Goal: Communication & Community: Answer question/provide support

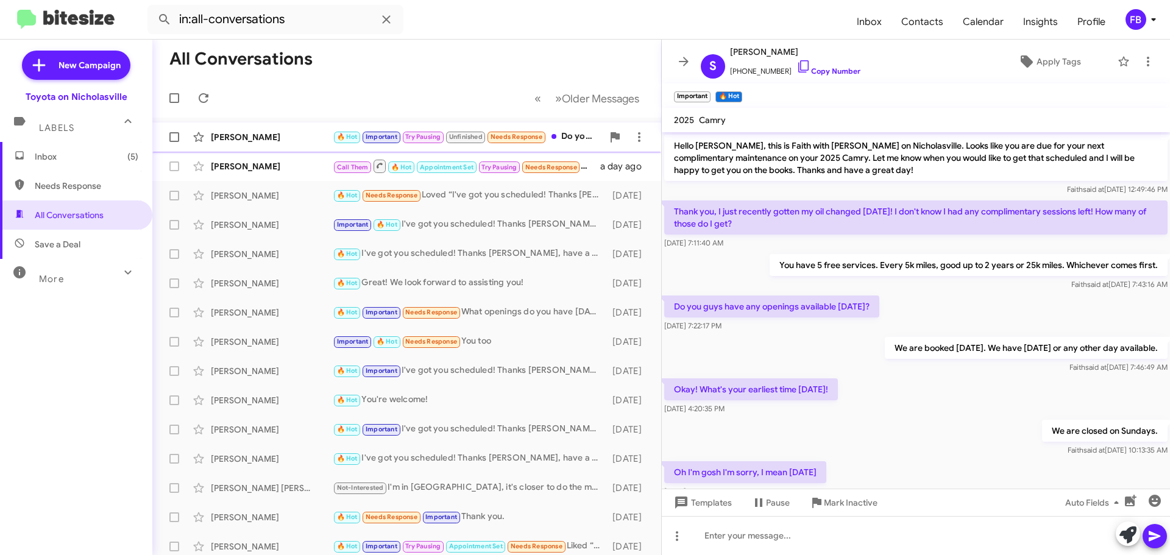
drag, startPoint x: 273, startPoint y: 136, endPoint x: 283, endPoint y: 136, distance: 9.8
click at [273, 136] on div "[PERSON_NAME]" at bounding box center [272, 137] width 122 height 12
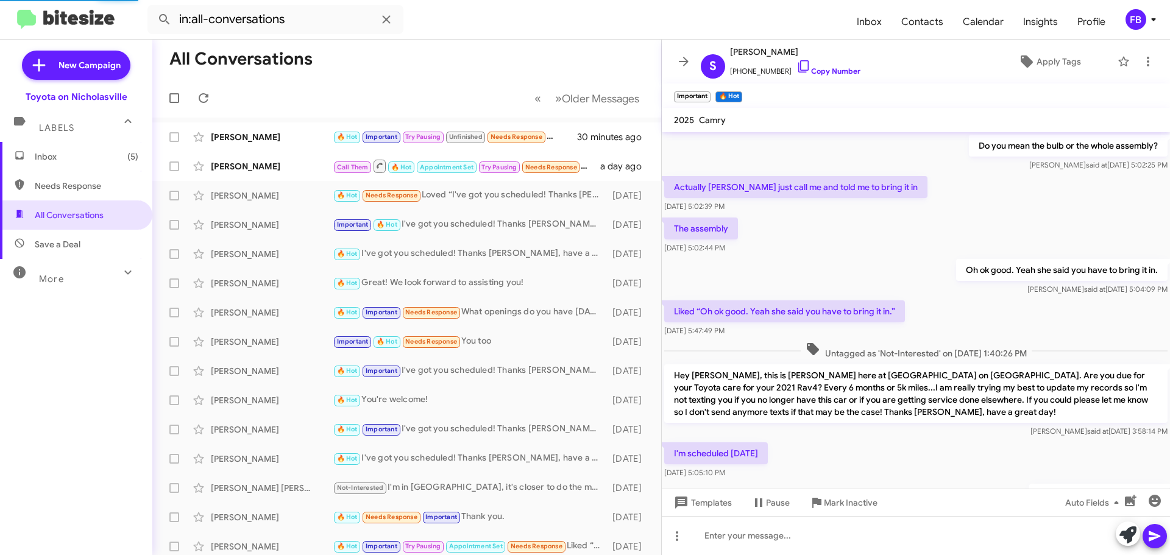
scroll to position [612, 0]
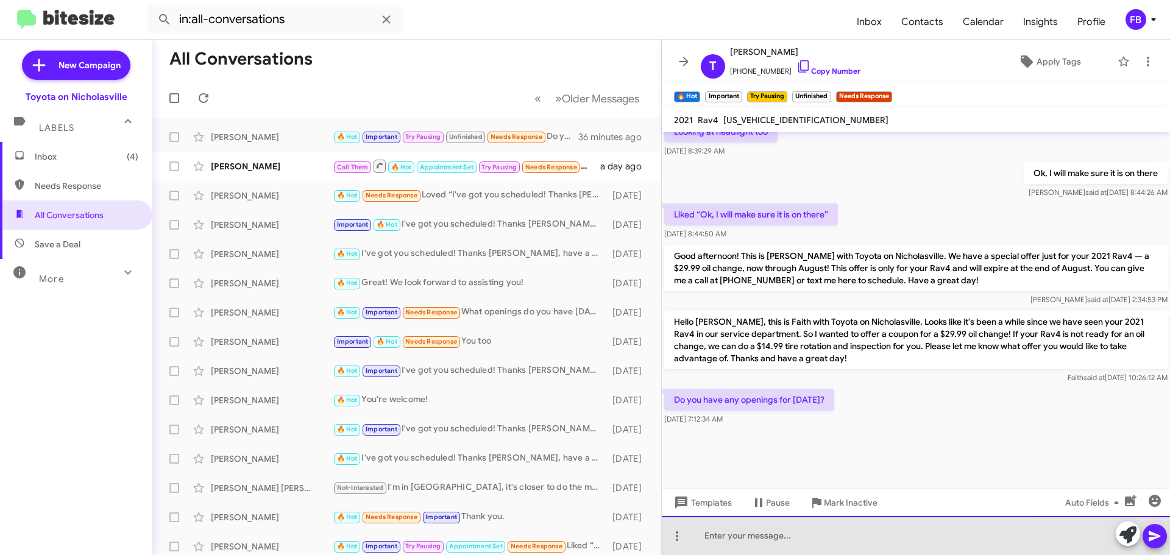
click at [713, 543] on div at bounding box center [916, 535] width 508 height 39
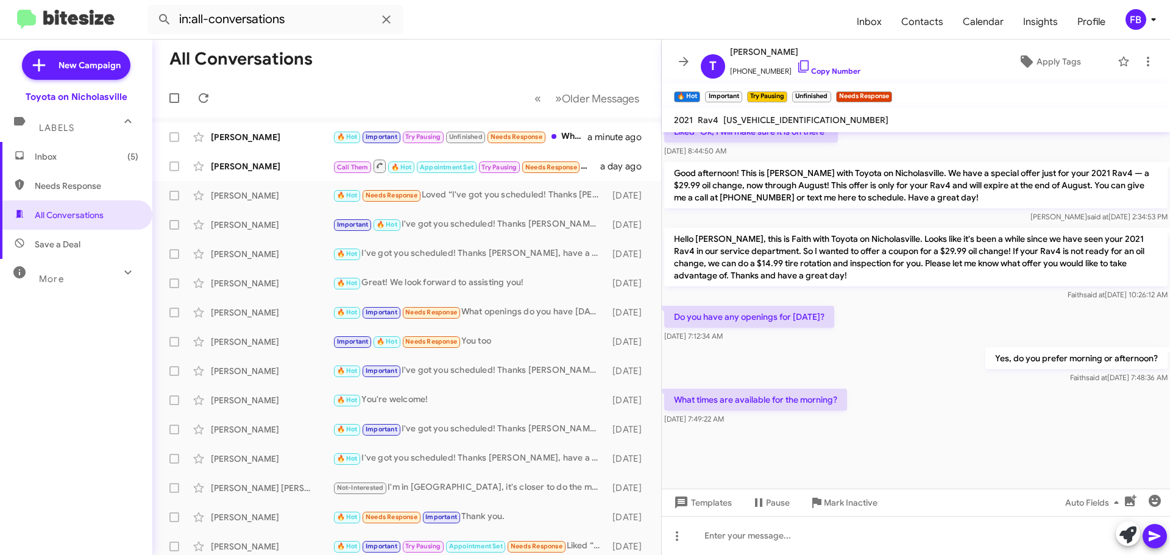
click at [782, 119] on span "[US_VEHICLE_IDENTIFICATION_NUMBER]" at bounding box center [805, 120] width 165 height 11
copy span "[US_VEHICLE_IDENTIFICATION_NUMBER]"
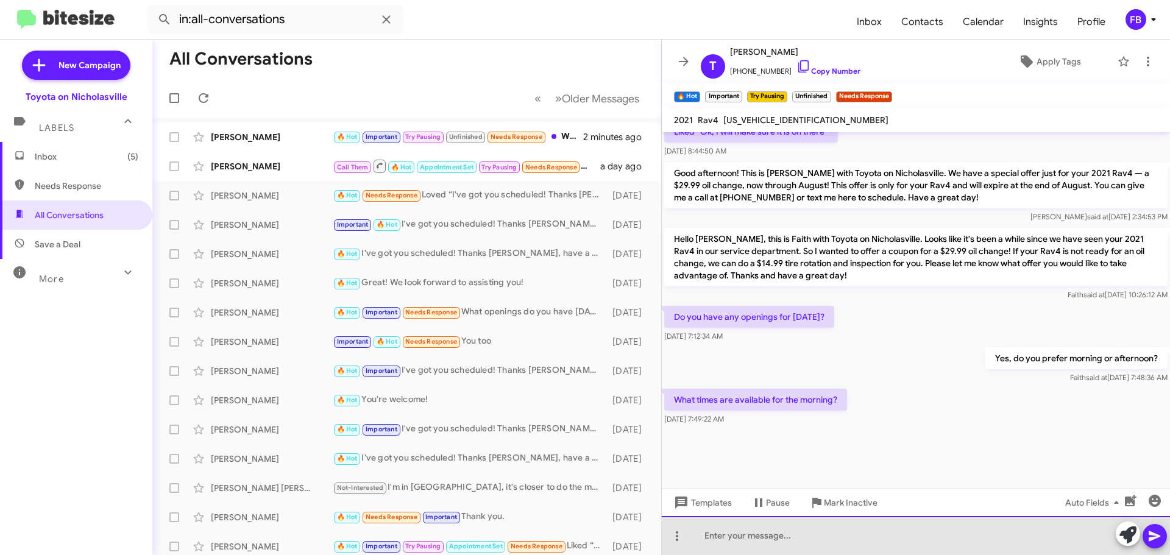
drag, startPoint x: 758, startPoint y: 536, endPoint x: 762, endPoint y: 526, distance: 11.2
click at [758, 534] on div at bounding box center [916, 535] width 508 height 39
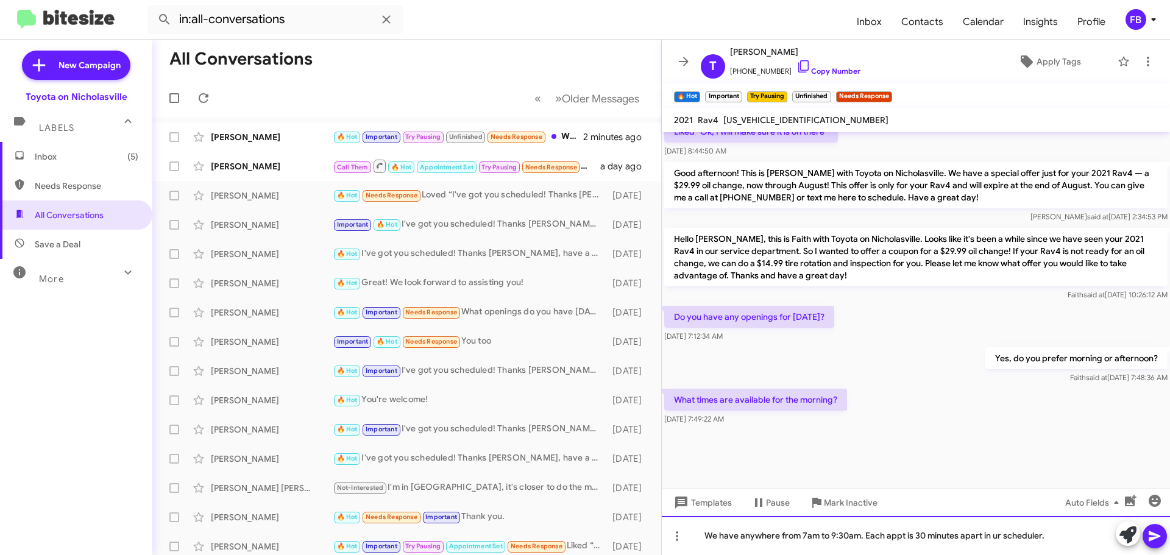
click at [992, 537] on div "We have anywhere from 7am to 9:30am. Each appt is 30 minutes apart in ur schedu…" at bounding box center [916, 535] width 508 height 39
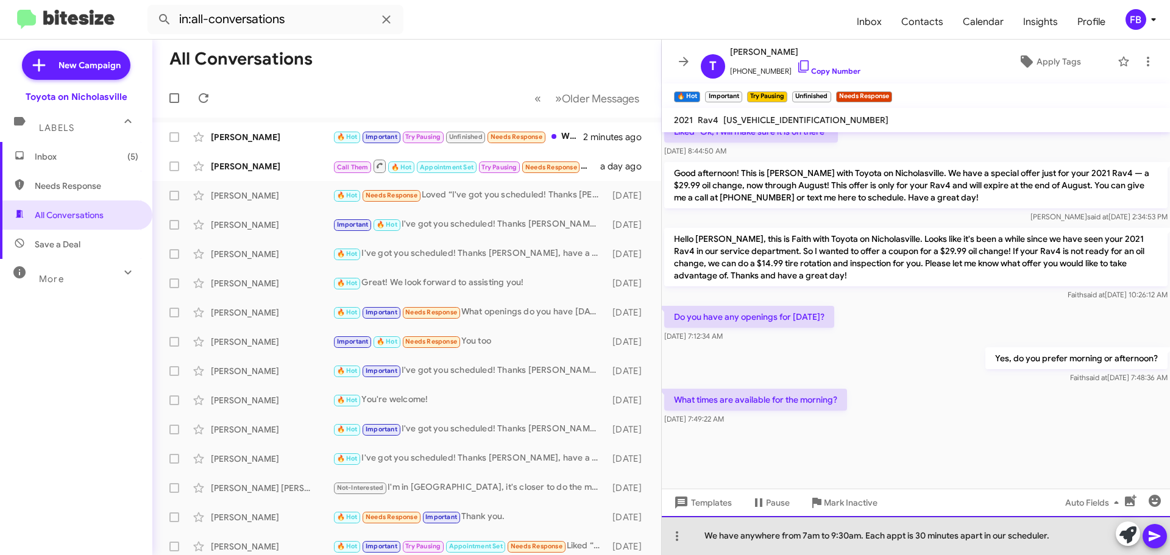
click at [859, 535] on div "We have anywhere from 7am to 9:30am. Each appt is 30 minutes apart in our sched…" at bounding box center [916, 535] width 508 height 39
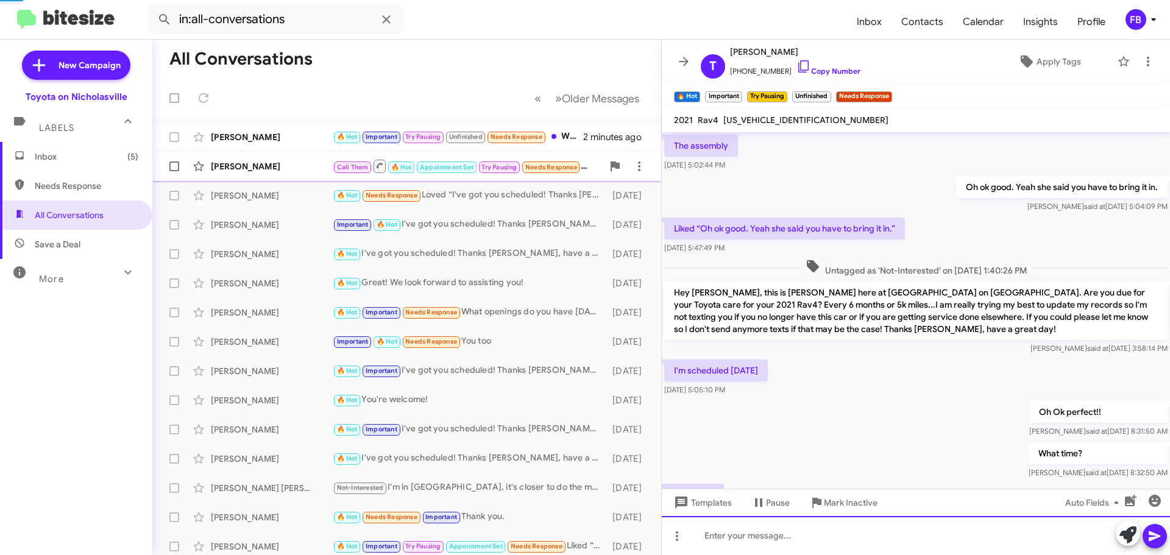
scroll to position [61, 0]
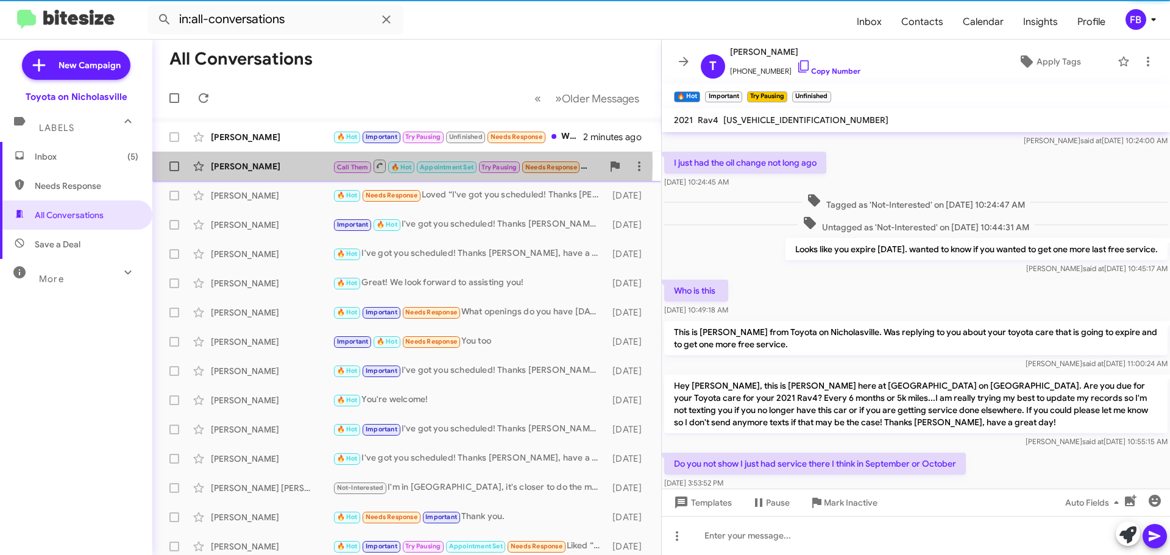
click at [276, 164] on div "[PERSON_NAME]" at bounding box center [272, 166] width 122 height 12
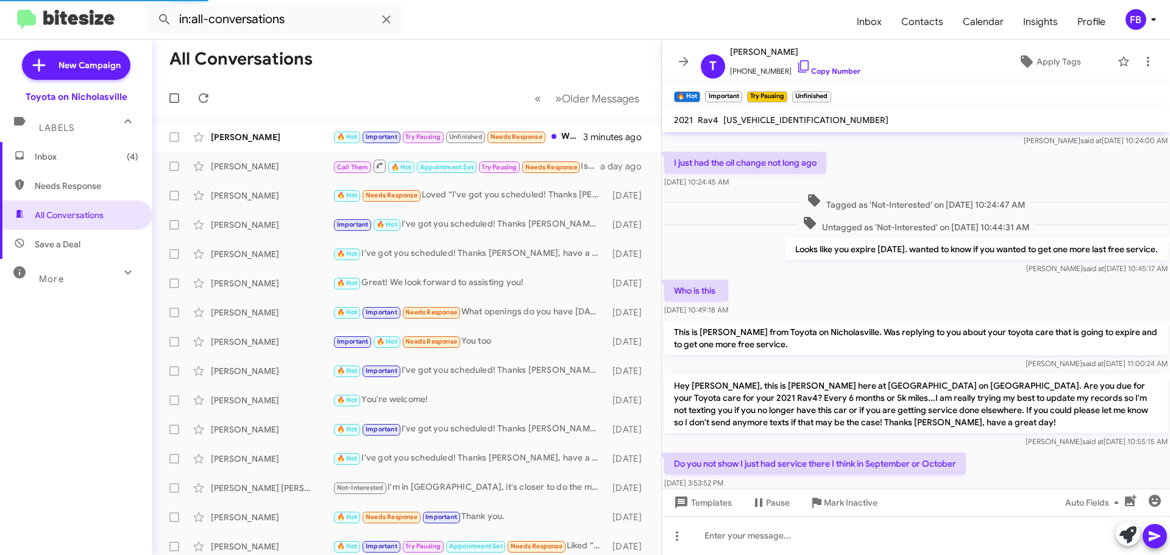
scroll to position [1059, 0]
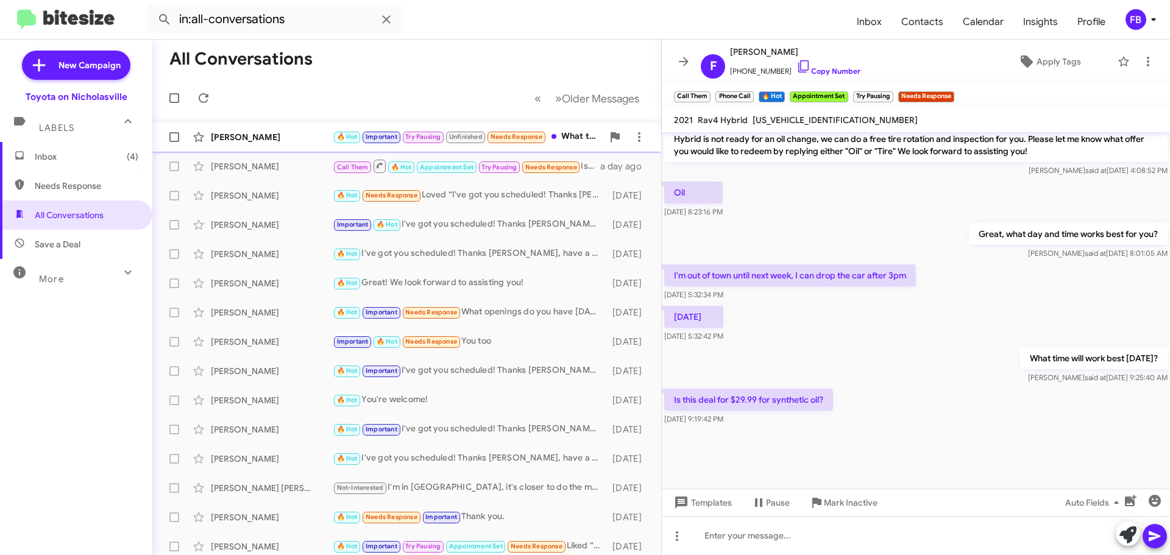
click at [258, 146] on div "[PERSON_NAME] 🔥 Hot Important Try Pausing Unfinished Needs Response What times …" at bounding box center [406, 137] width 489 height 24
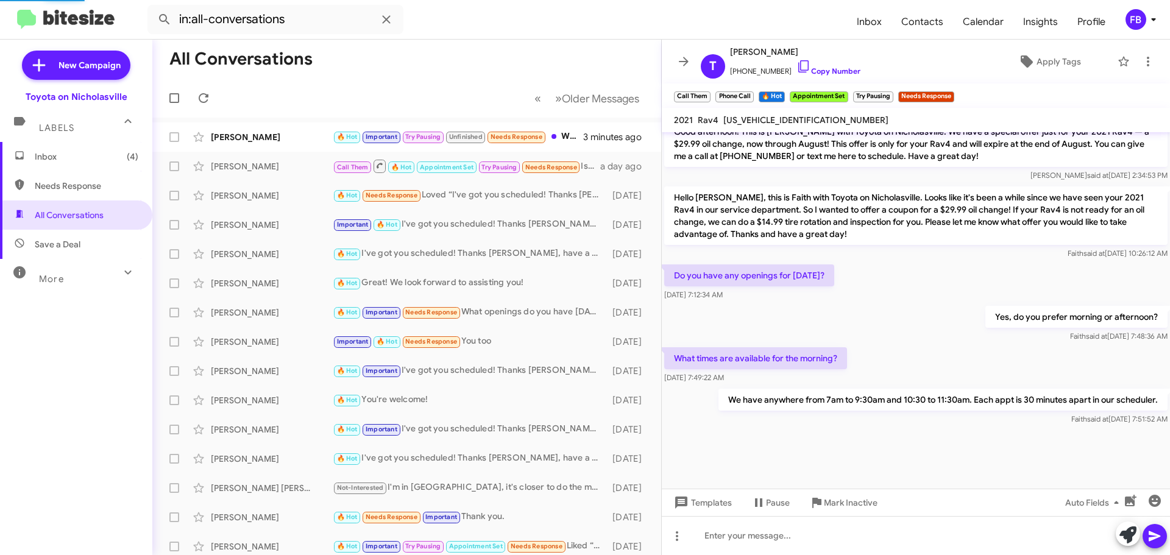
scroll to position [612, 0]
click at [230, 171] on div "[PERSON_NAME]" at bounding box center [272, 166] width 122 height 12
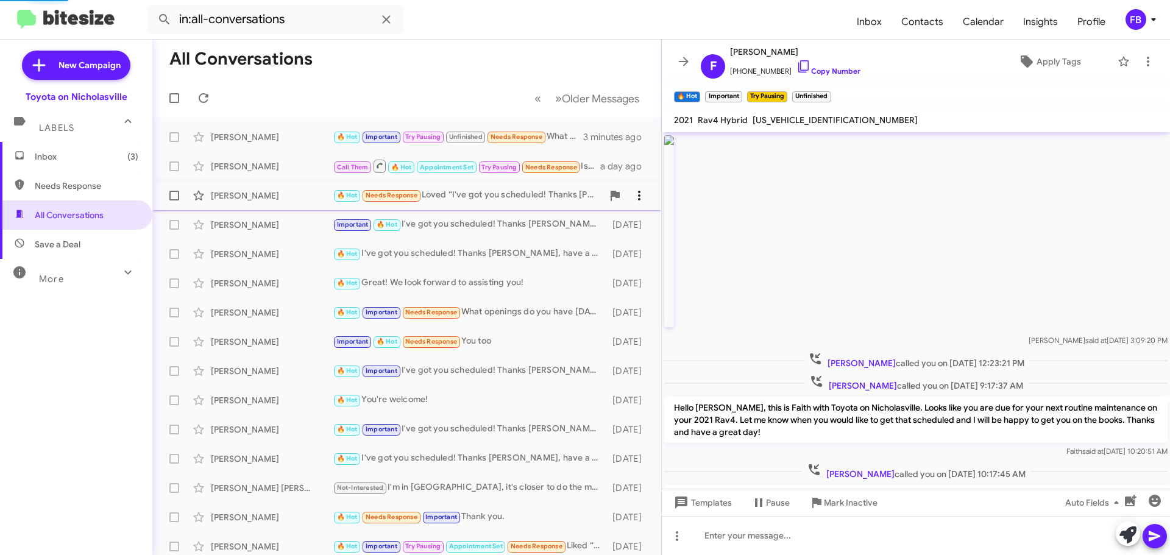
scroll to position [1059, 0]
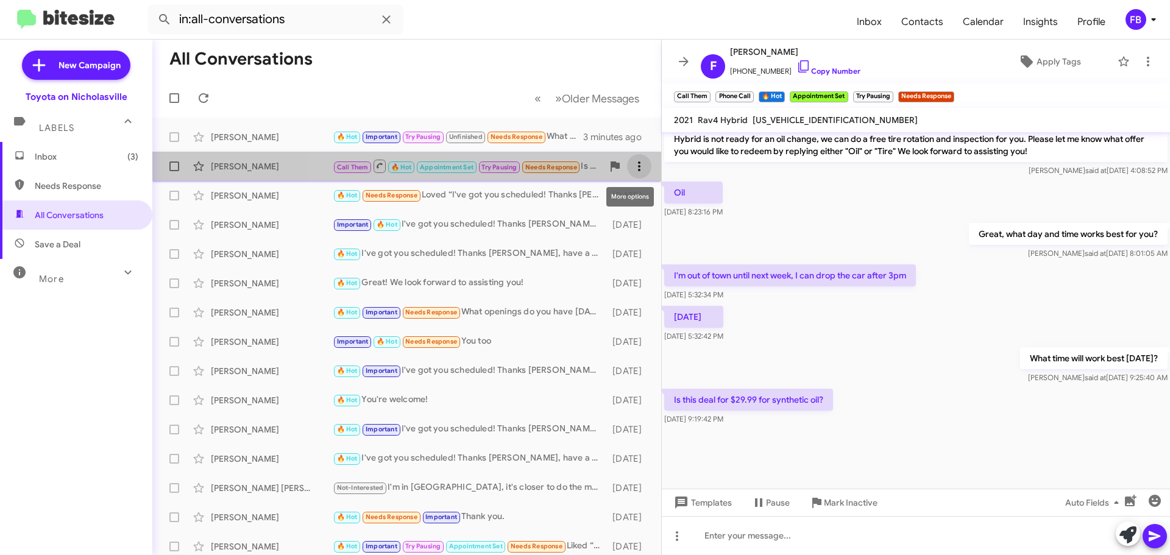
click at [632, 173] on icon at bounding box center [639, 166] width 15 height 15
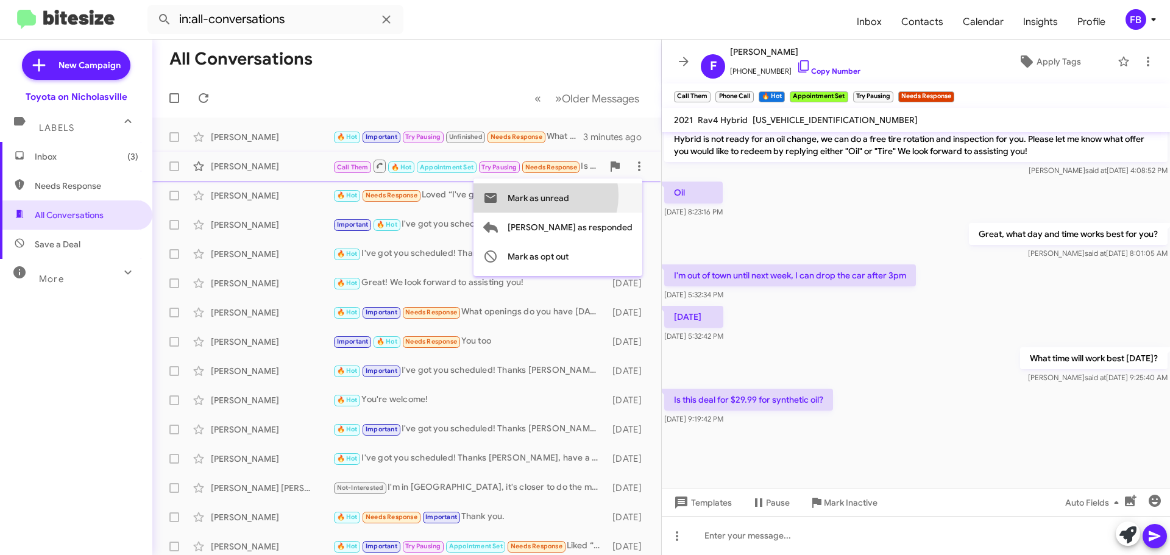
click at [569, 196] on span "Mark as unread" at bounding box center [538, 197] width 62 height 29
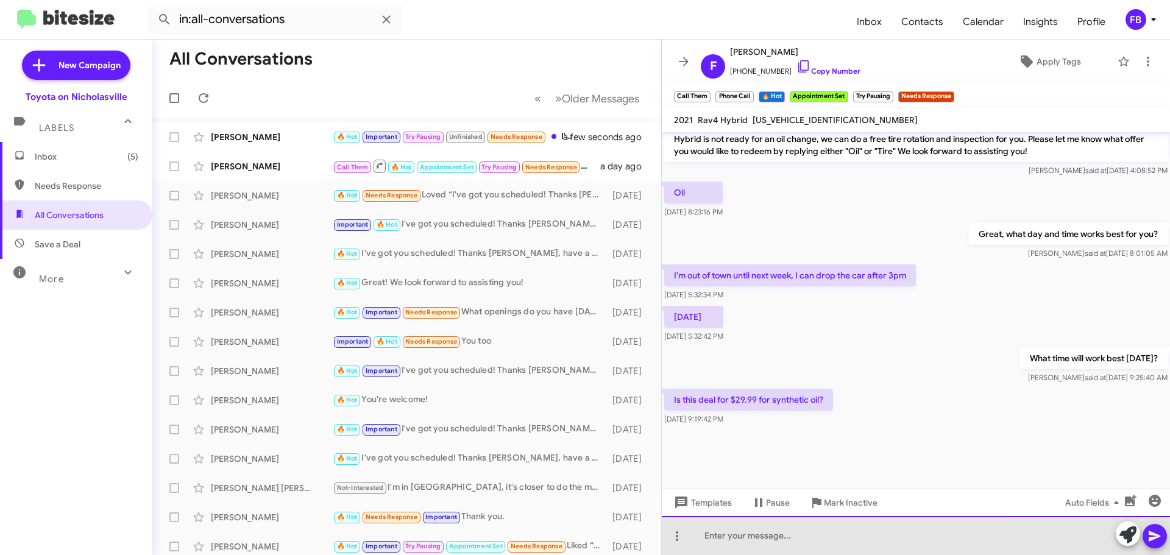
click at [702, 543] on div at bounding box center [916, 535] width 508 height 39
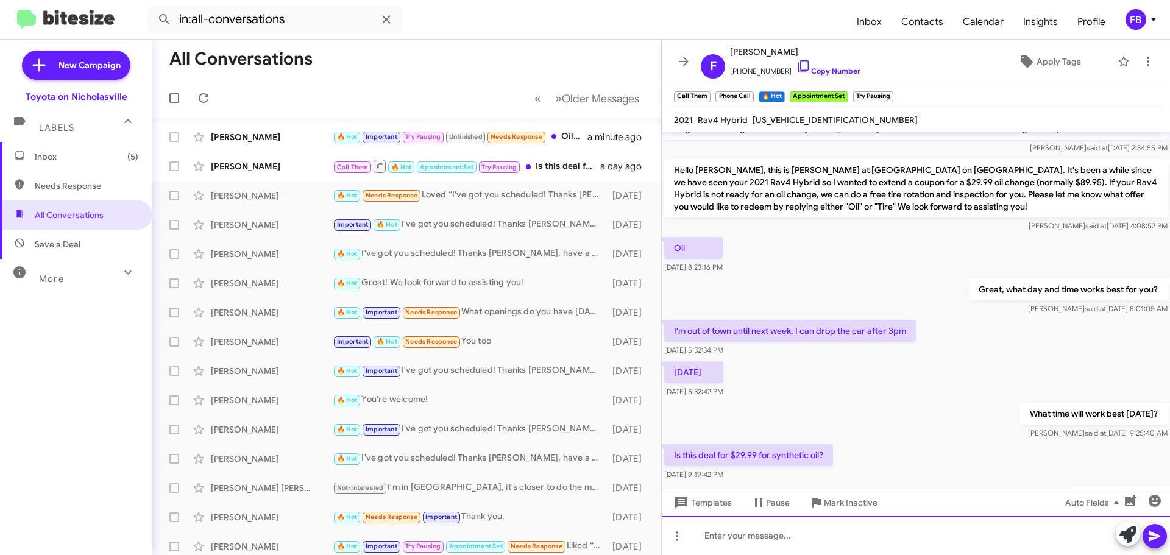
scroll to position [1931, 0]
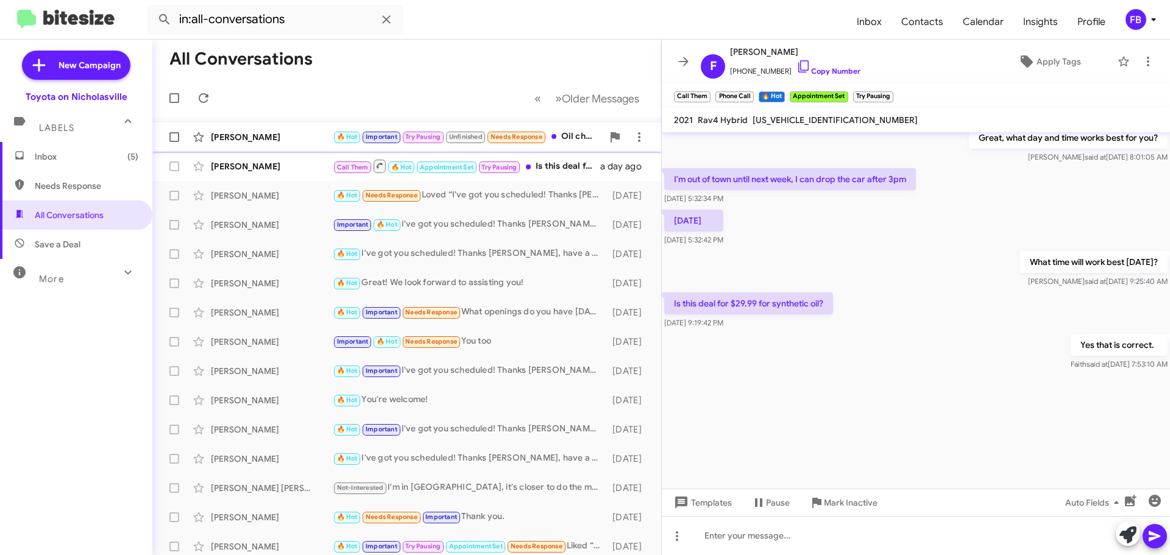
click at [295, 141] on div "[PERSON_NAME]" at bounding box center [272, 137] width 122 height 12
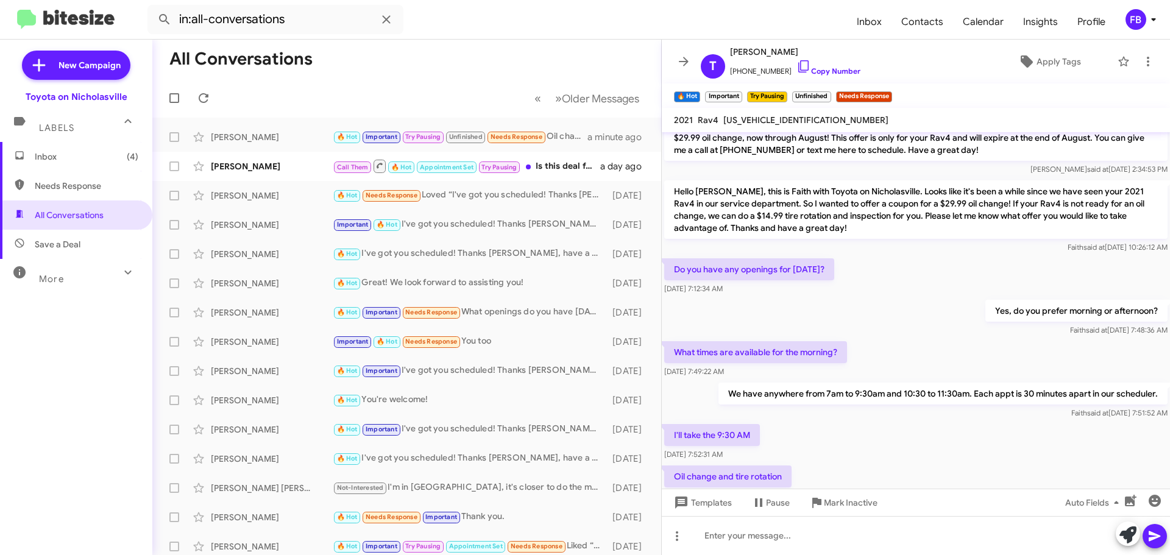
scroll to position [612, 0]
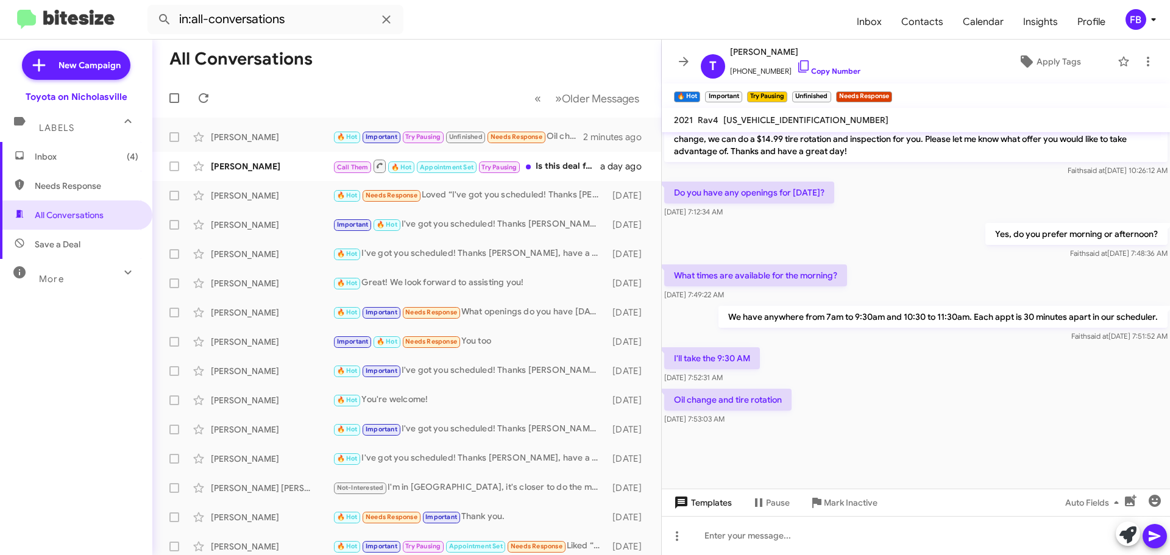
click at [685, 500] on icon at bounding box center [681, 502] width 12 height 12
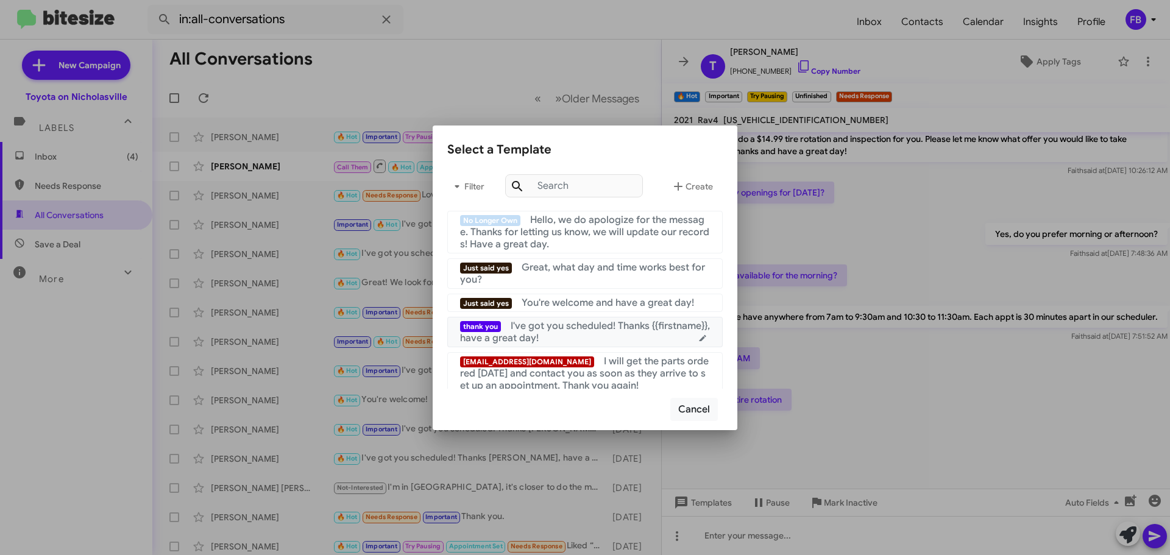
click at [607, 336] on div "thank you I've got you scheduled! Thanks {{firstname}}, have a great day!" at bounding box center [585, 332] width 250 height 24
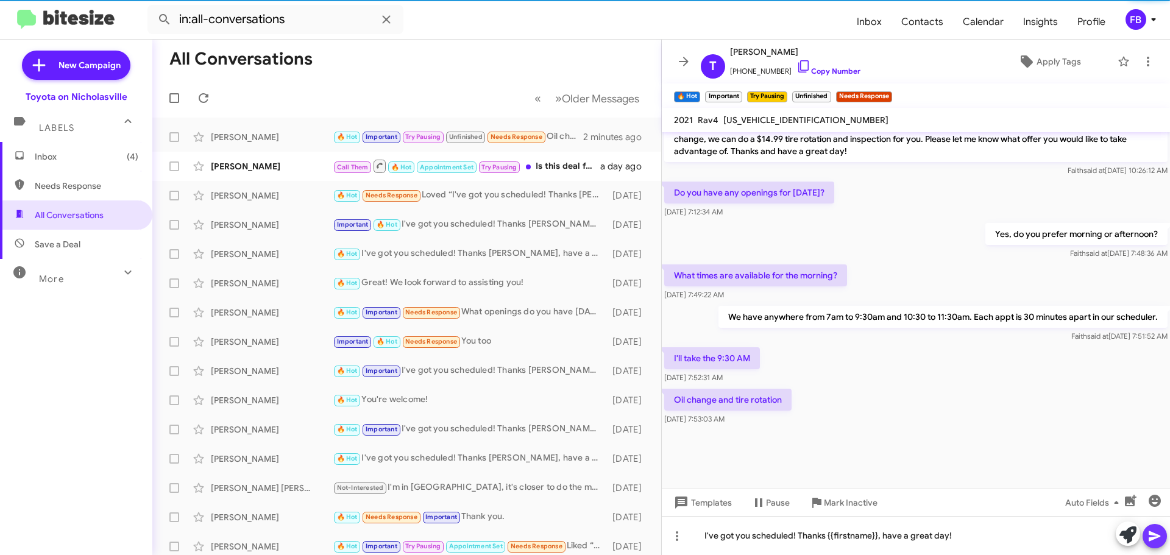
drag, startPoint x: 1161, startPoint y: 536, endPoint x: 1169, endPoint y: 517, distance: 20.5
click at [1162, 536] on button at bounding box center [1154, 536] width 24 height 24
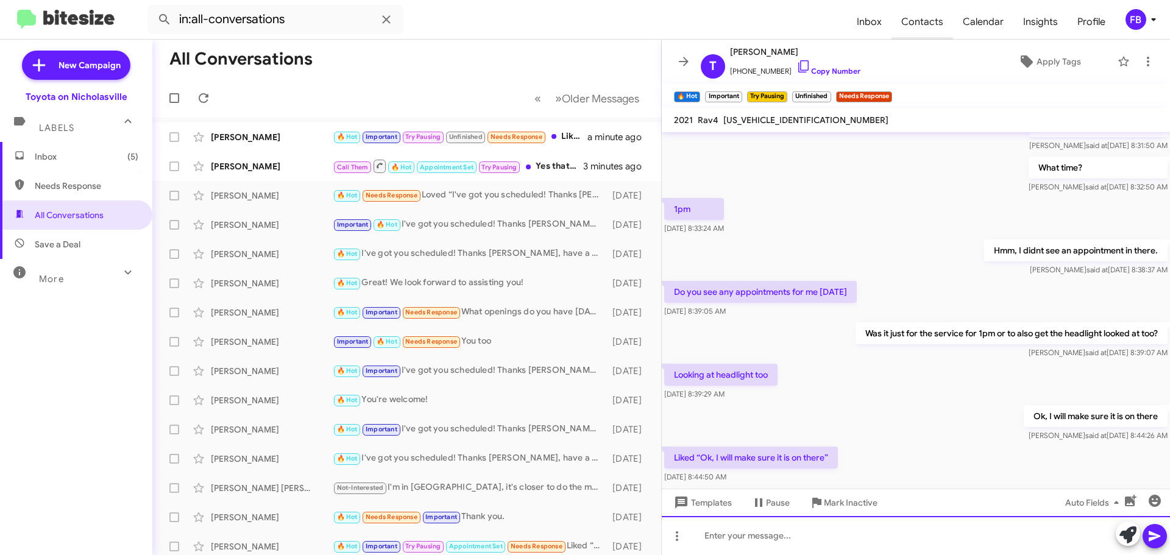
scroll to position [594, 0]
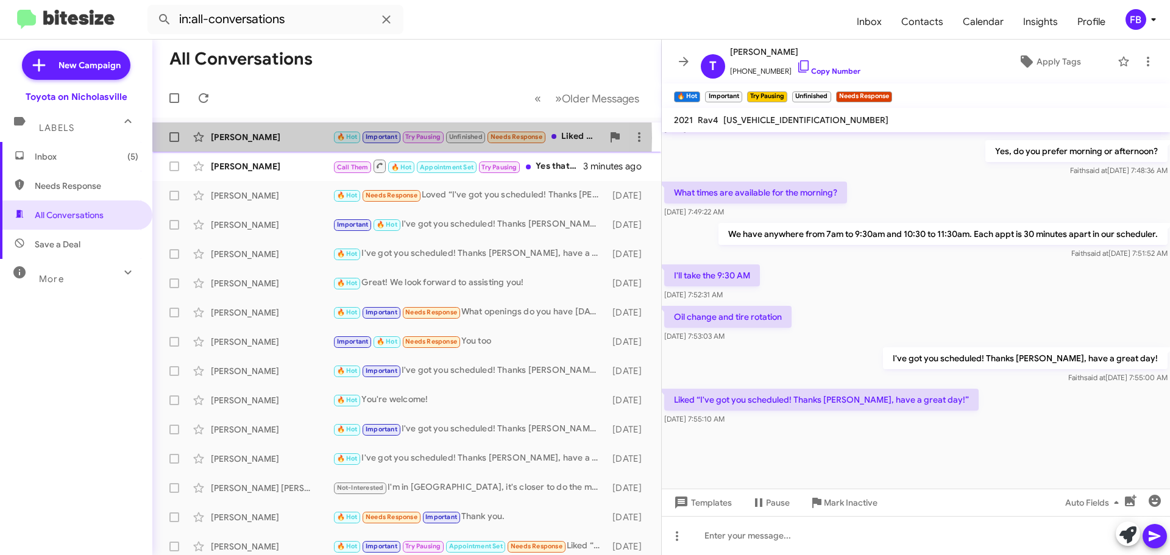
click at [253, 138] on div "[PERSON_NAME]" at bounding box center [272, 137] width 122 height 12
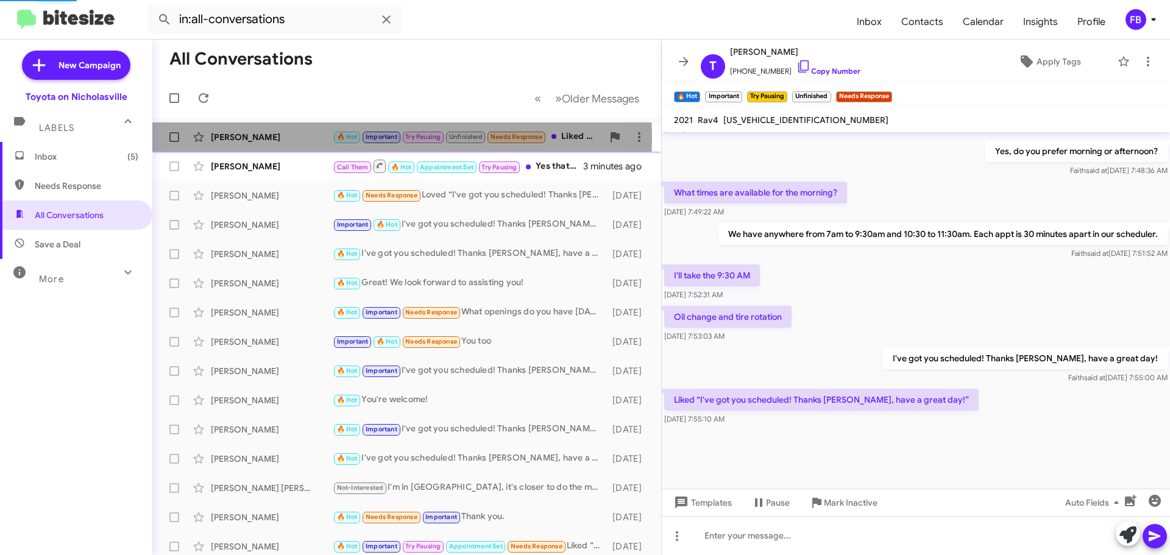
click at [253, 138] on div "[PERSON_NAME]" at bounding box center [272, 137] width 122 height 12
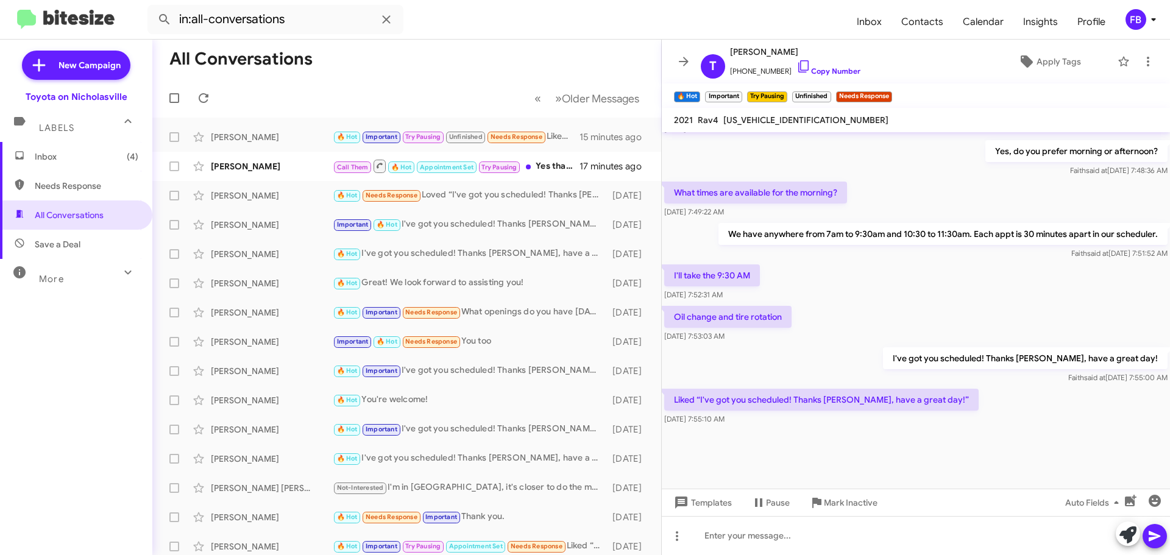
click at [405, 76] on mat-toolbar-row "All Conversations" at bounding box center [406, 59] width 509 height 39
click at [87, 152] on span "Inbox (4)" at bounding box center [87, 156] width 104 height 12
